Goal: Find contact information: Find contact information

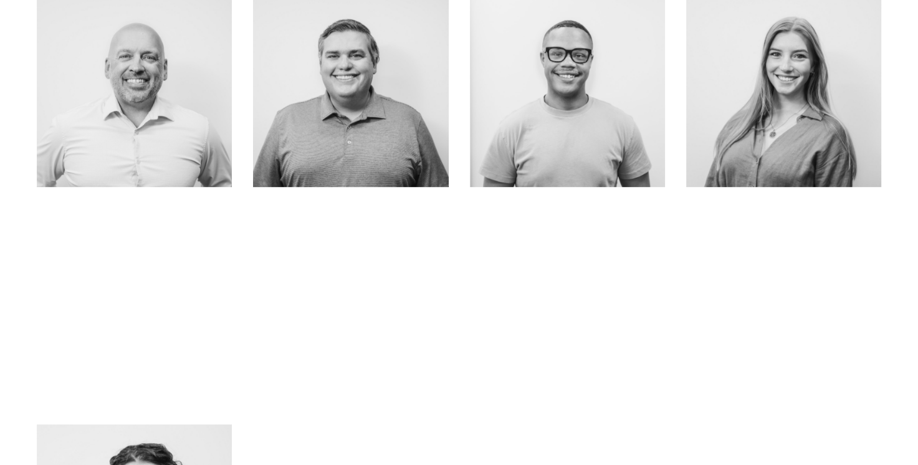
scroll to position [519, 0]
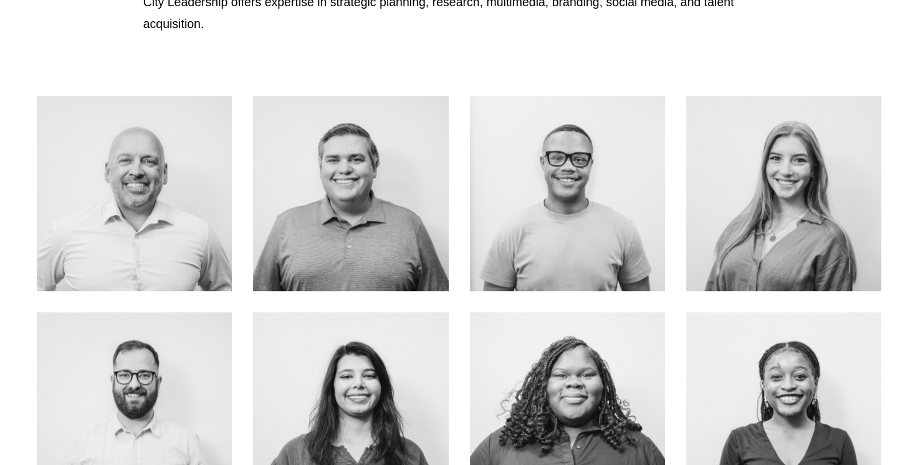
click at [786, 204] on link "ABOUT ME" at bounding box center [783, 220] width 99 height 33
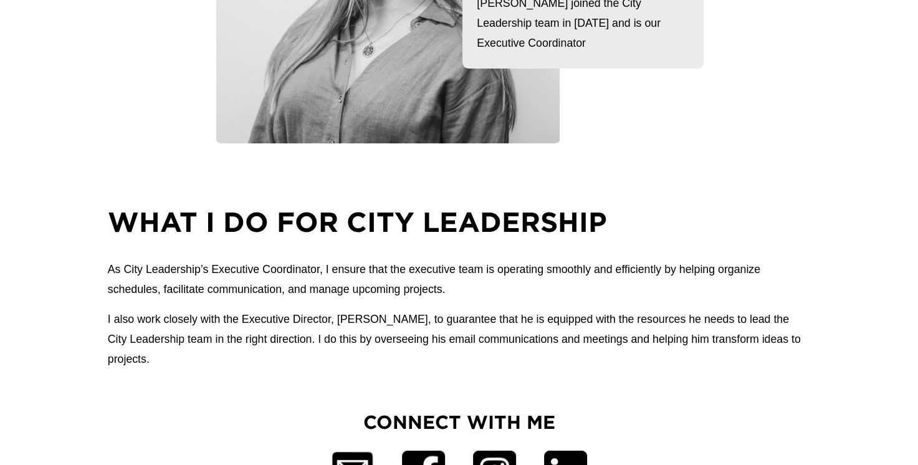
scroll to position [415, 0]
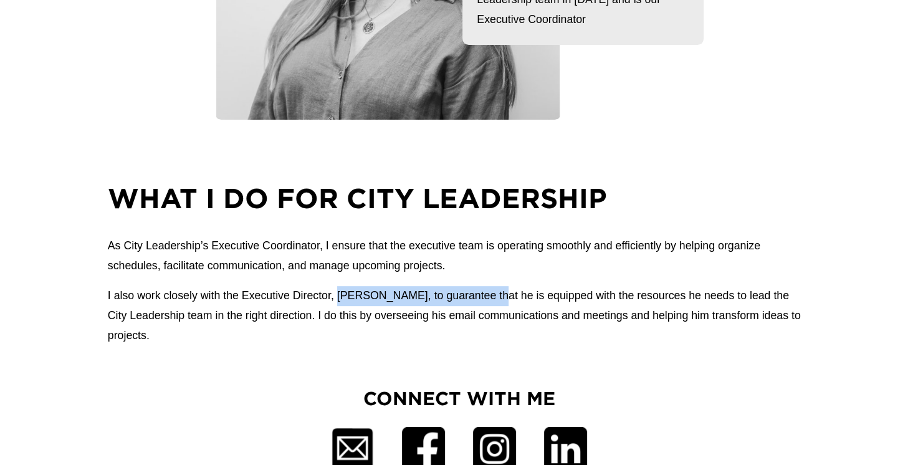
drag, startPoint x: 339, startPoint y: 297, endPoint x: 482, endPoint y: 297, distance: 143.3
click at [482, 297] on p "I also work closely with the Executive Director, John Carroll, to guarantee tha…" at bounding box center [459, 316] width 703 height 60
drag, startPoint x: 482, startPoint y: 297, endPoint x: 449, endPoint y: 312, distance: 36.8
click at [446, 310] on p "I also work closely with the Executive Director, John Carroll, to guarantee tha…" at bounding box center [459, 316] width 703 height 60
click at [609, 327] on p "I also work closely with the Executive Director, John Carroll, to guarantee tha…" at bounding box center [459, 316] width 703 height 60
